Goal: Information Seeking & Learning: Learn about a topic

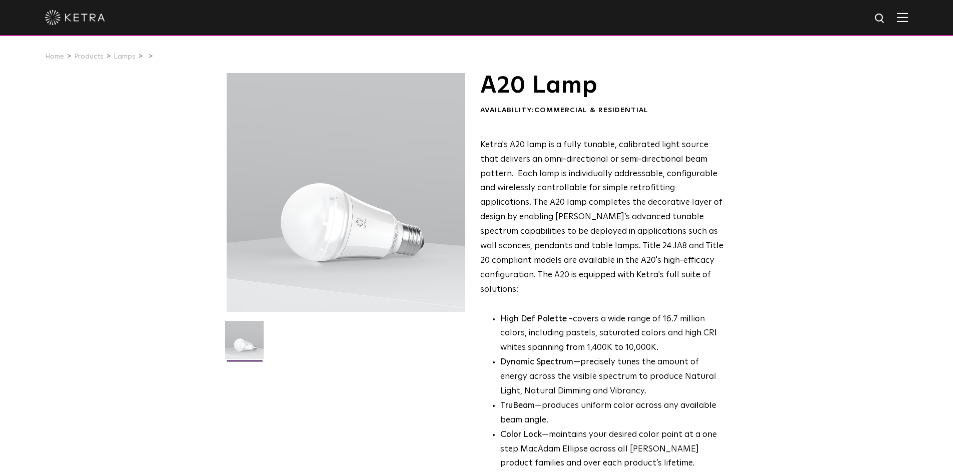
scroll to position [400, 0]
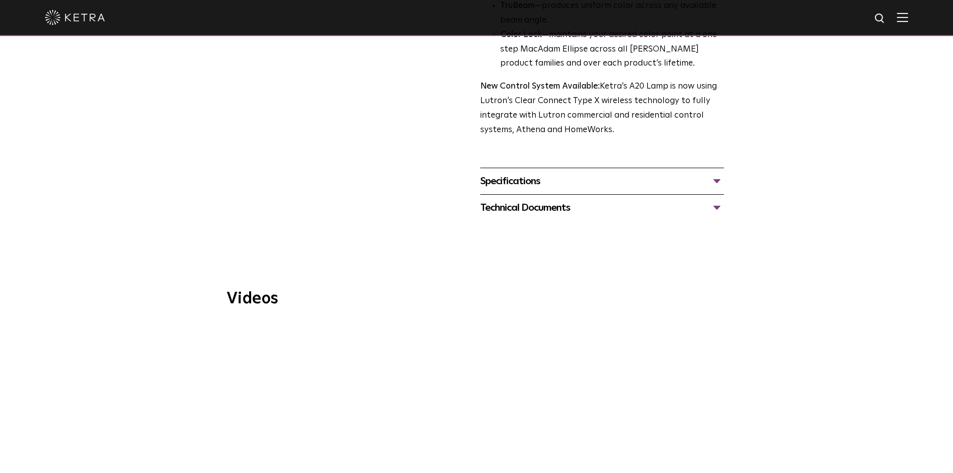
click at [716, 173] on div "Specifications" at bounding box center [602, 181] width 244 height 16
click at [717, 173] on div "Specifications" at bounding box center [602, 181] width 244 height 16
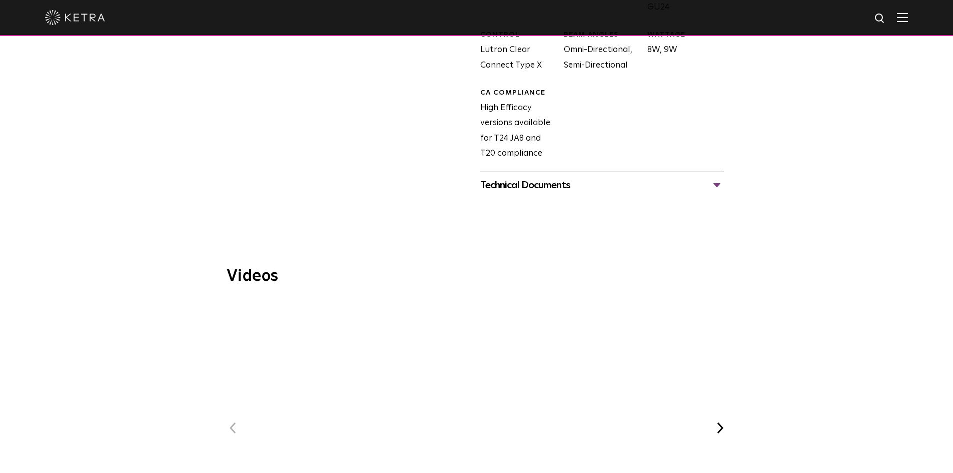
scroll to position [650, 0]
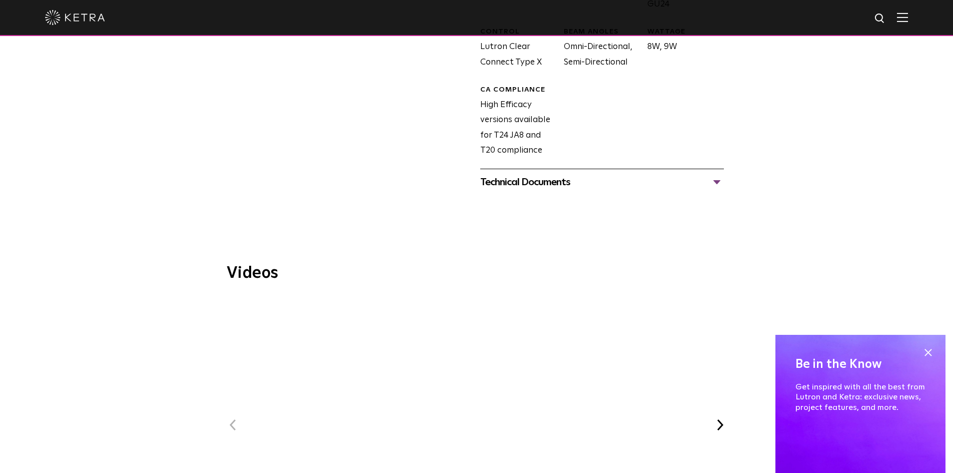
click at [716, 174] on div "Technical Documents" at bounding box center [602, 182] width 244 height 16
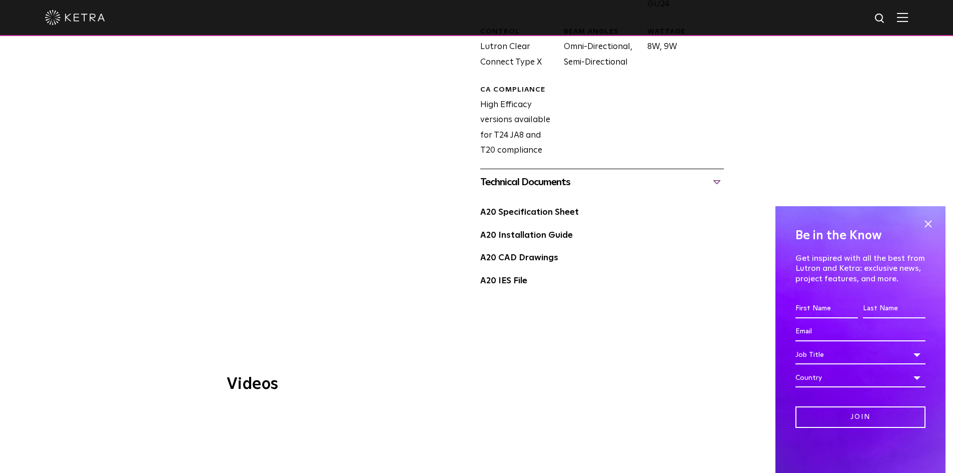
scroll to position [0, 0]
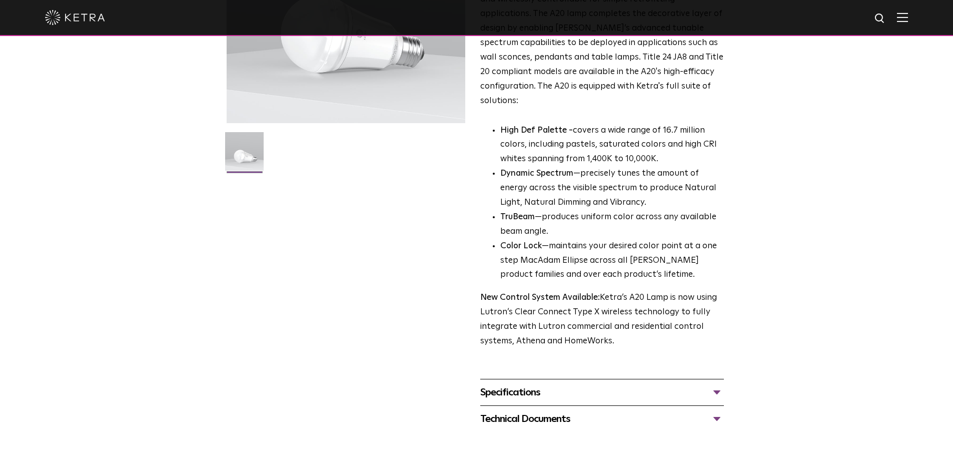
scroll to position [200, 0]
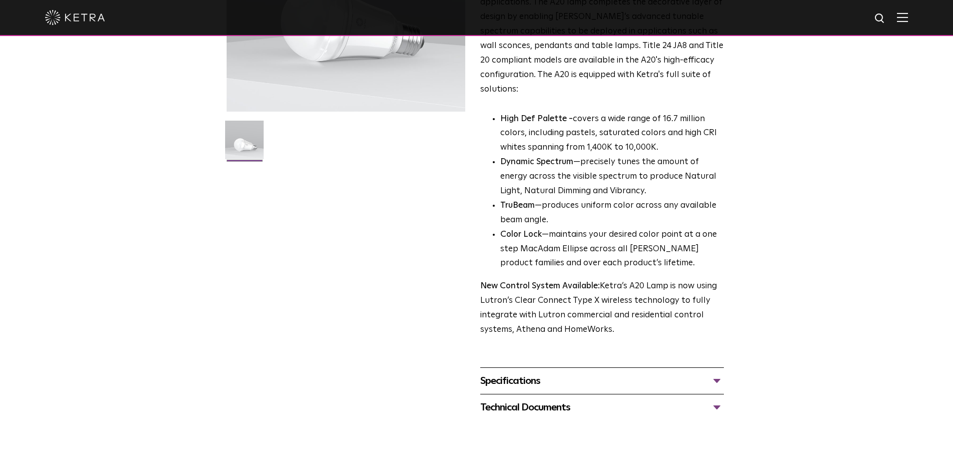
drag, startPoint x: 0, startPoint y: 25, endPoint x: 94, endPoint y: 19, distance: 93.7
click at [56, 19] on div at bounding box center [476, 18] width 953 height 36
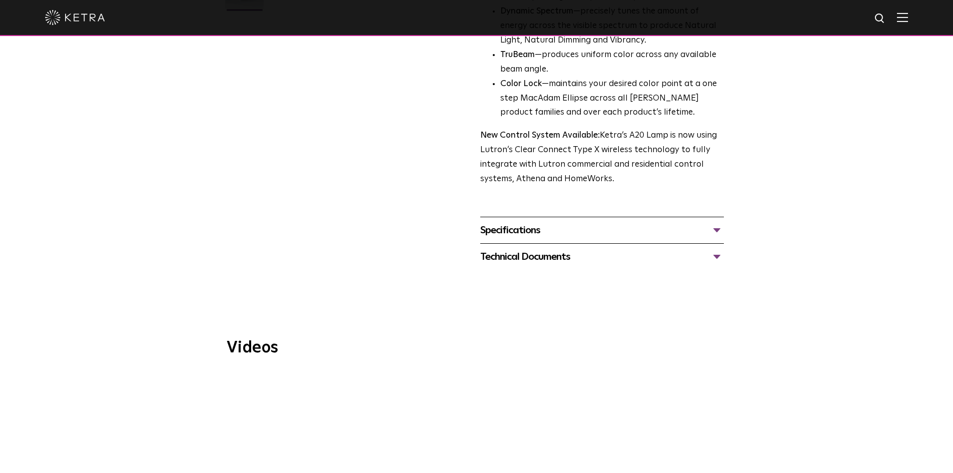
scroll to position [350, 0]
click at [524, 223] on div "Specifications" at bounding box center [602, 231] width 244 height 16
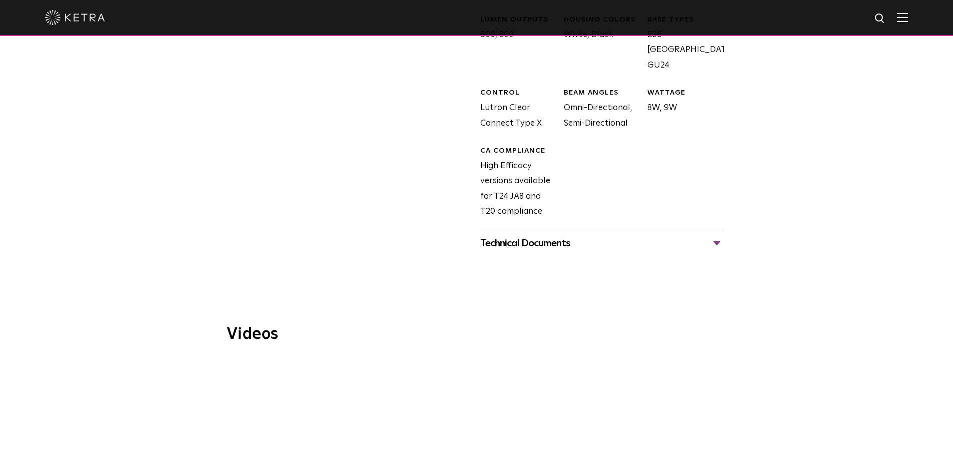
scroll to position [450, 0]
